Goal: Navigation & Orientation: Find specific page/section

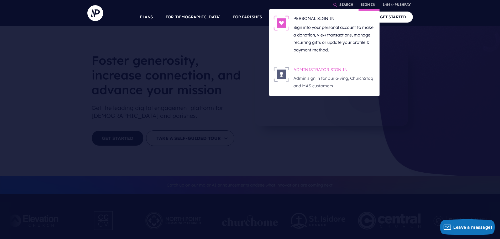
click at [329, 70] on h6 "ADMINISTRATOR SIGN IN" at bounding box center [334, 71] width 82 height 8
click at [323, 74] on h6 "ADMINISTRATOR SIGN IN" at bounding box center [334, 71] width 82 height 8
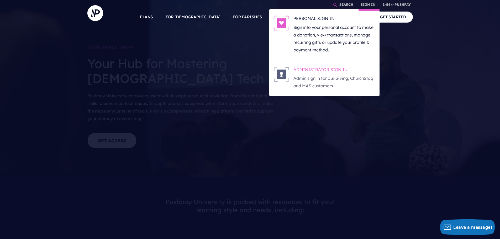
click at [340, 69] on h6 "ADMINISTRATOR SIGN IN" at bounding box center [334, 71] width 82 height 8
